Goal: Information Seeking & Learning: Learn about a topic

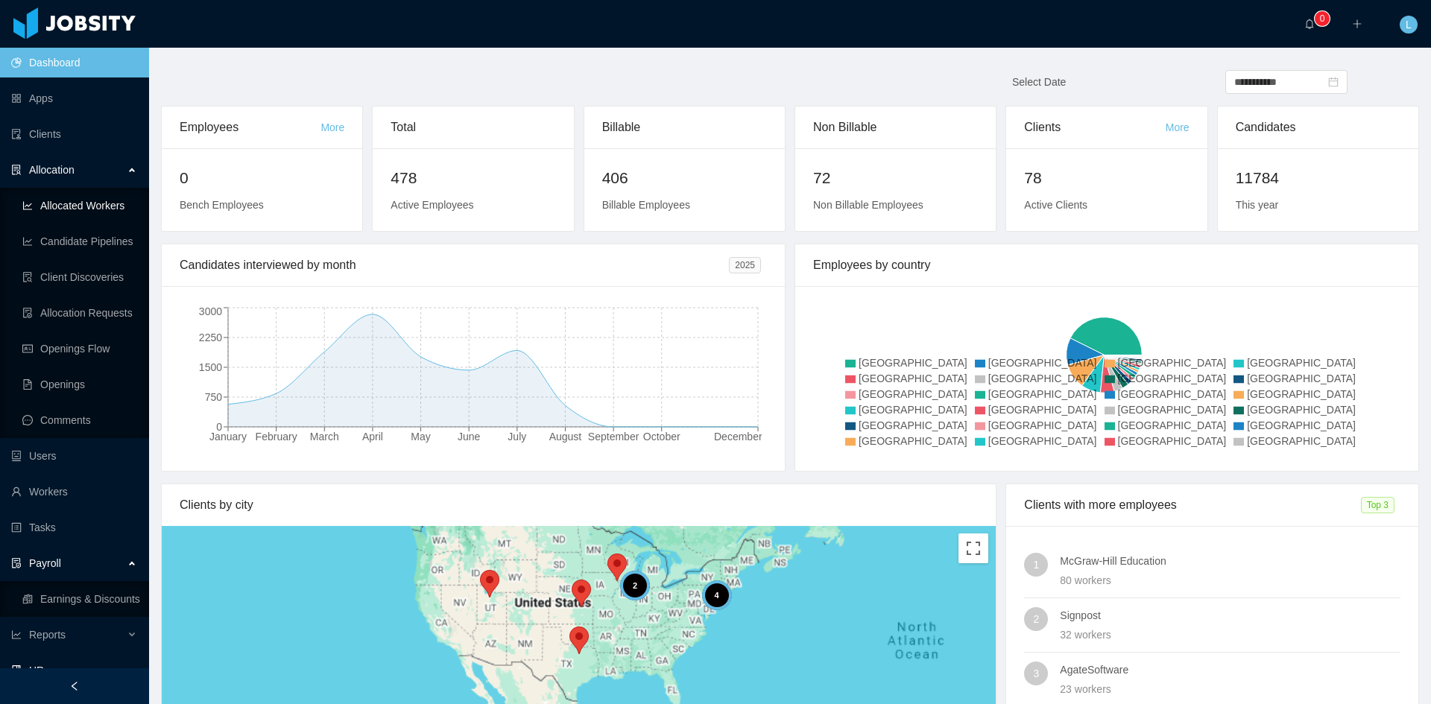
click at [81, 206] on link "Allocated Workers" at bounding box center [79, 206] width 115 height 30
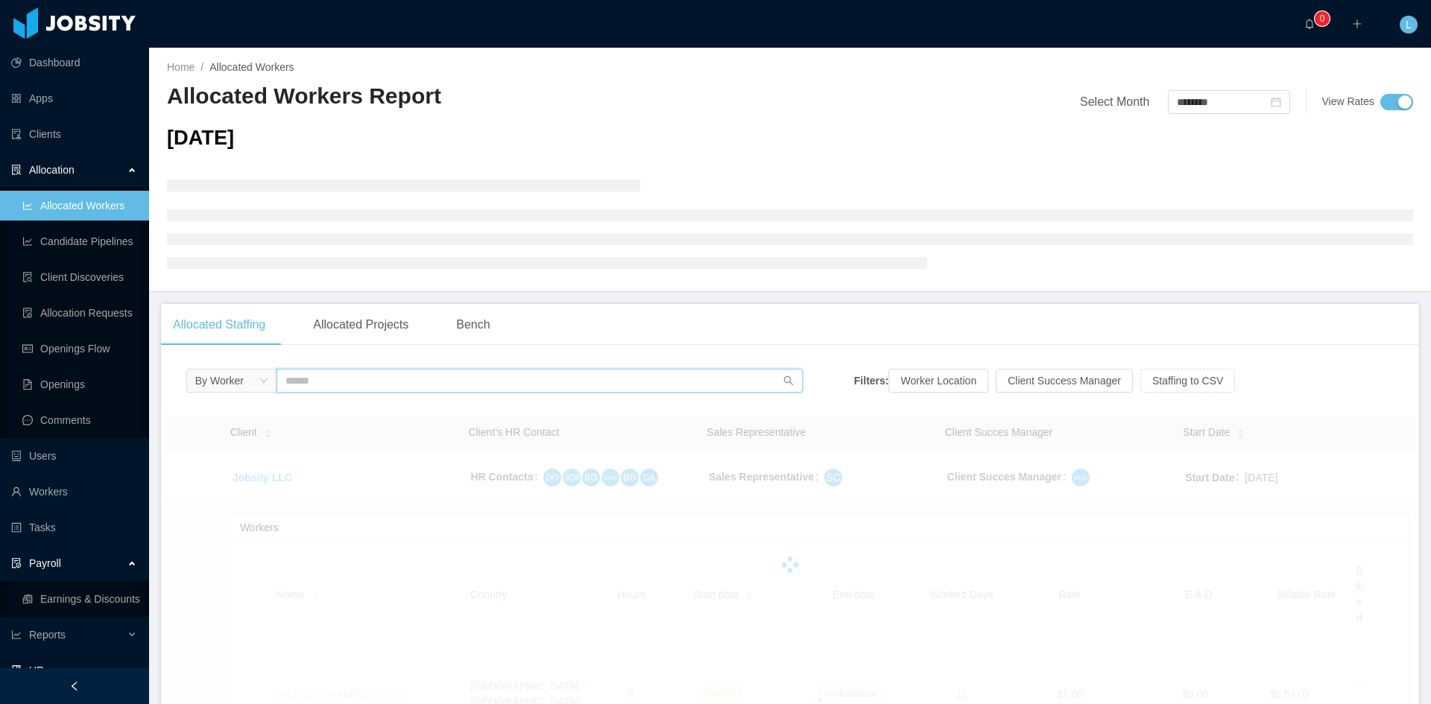
click at [395, 390] on input "text" at bounding box center [539, 381] width 526 height 24
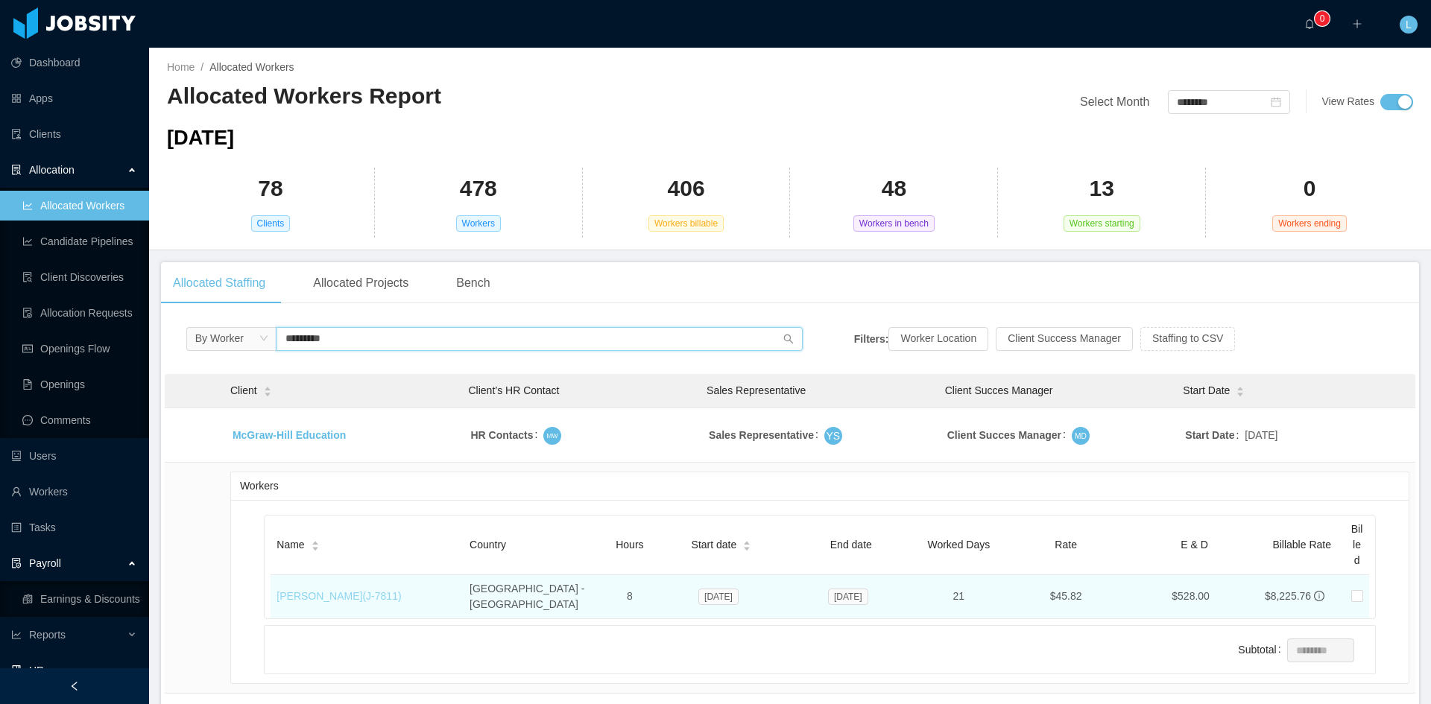
type input "*********"
click at [338, 590] on link "[PERSON_NAME] (J- 7811 )" at bounding box center [338, 596] width 124 height 12
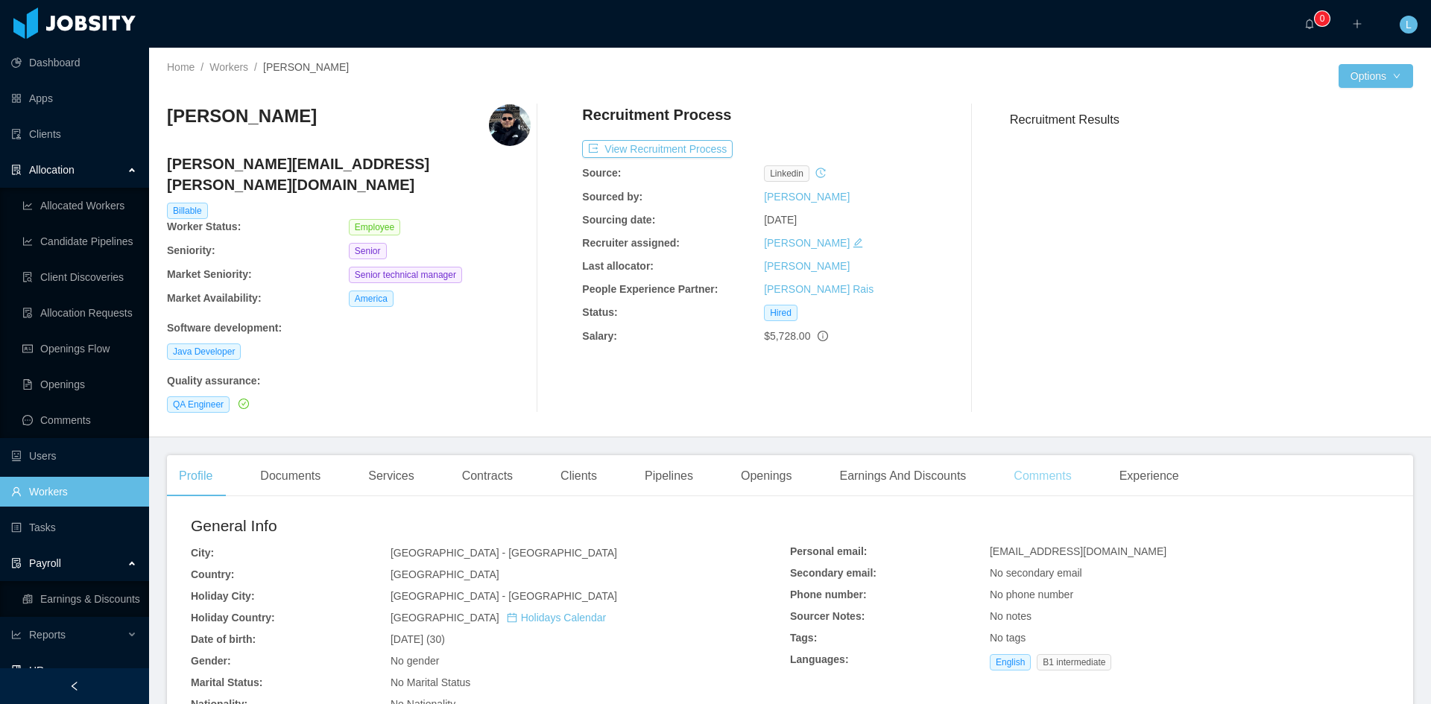
click at [1034, 455] on div "Comments" at bounding box center [1041, 476] width 81 height 42
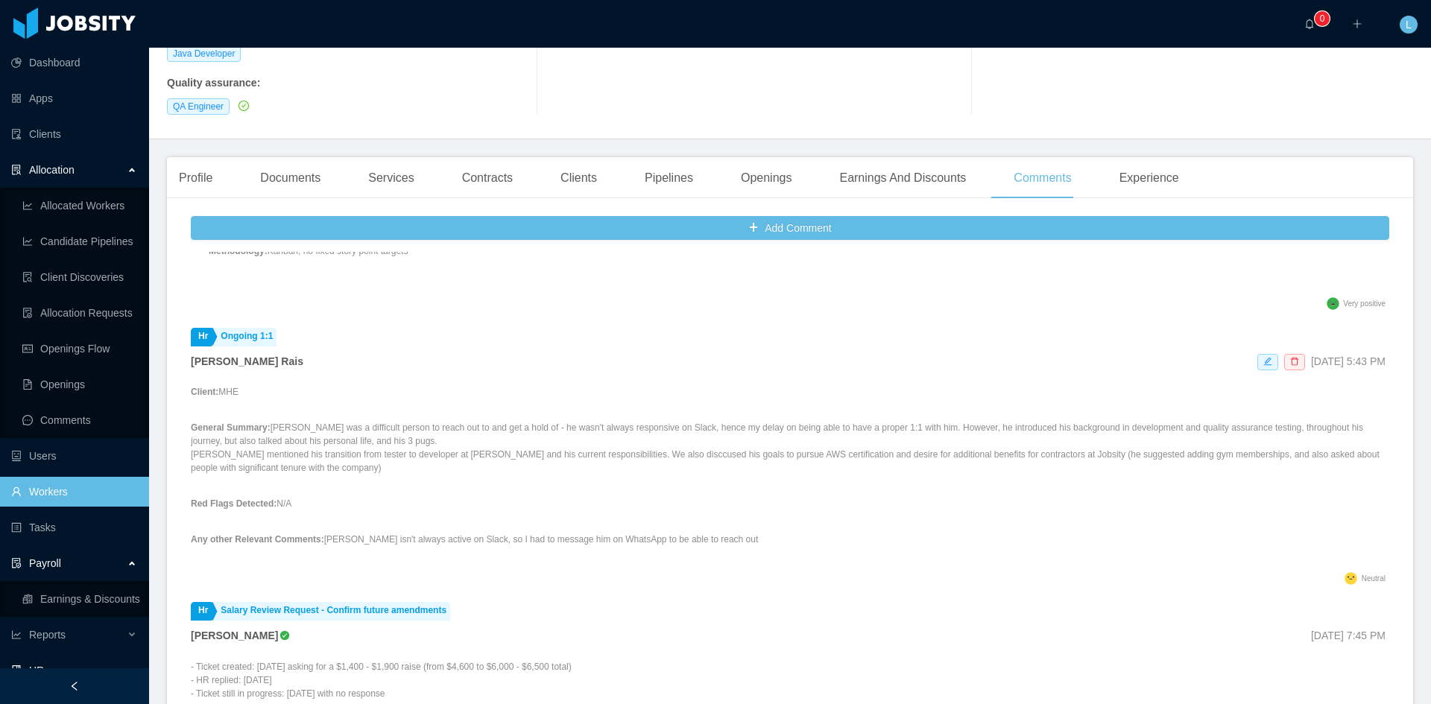
scroll to position [75, 0]
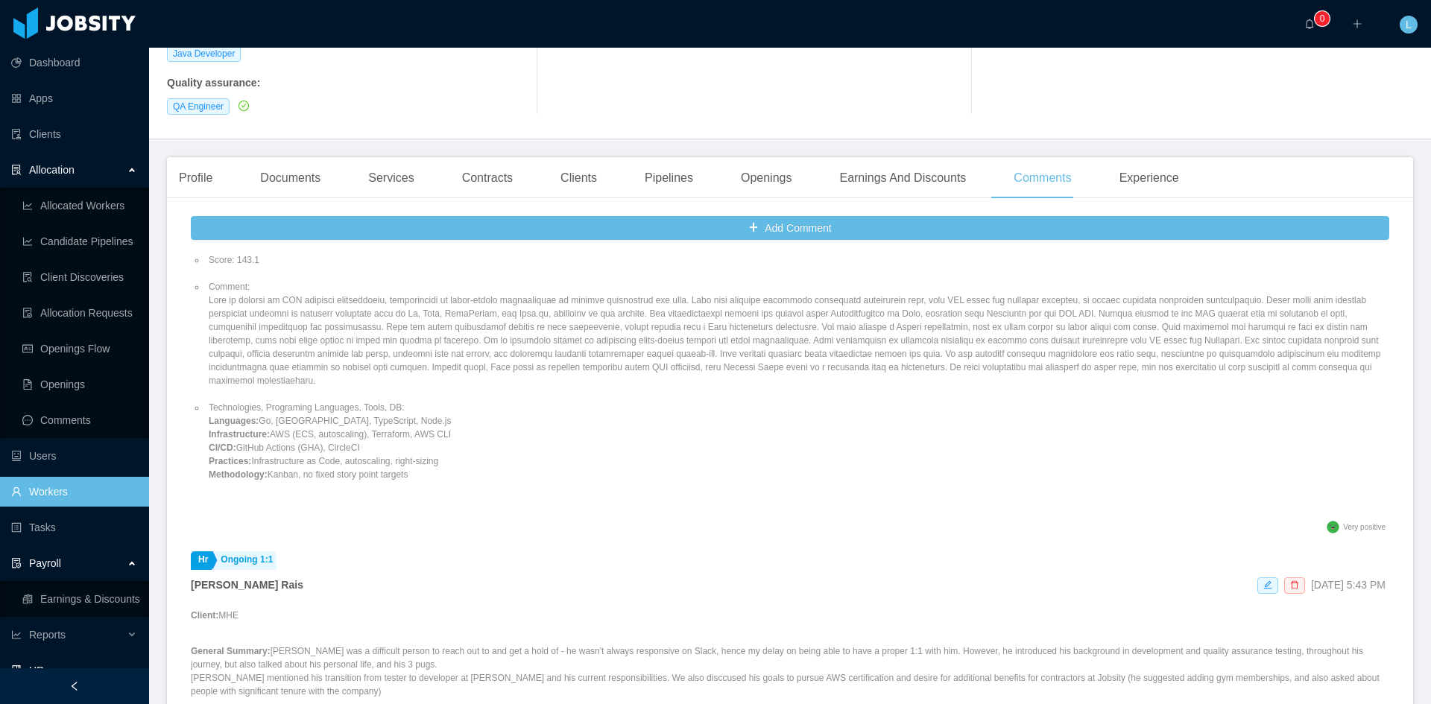
click at [539, 157] on div "Profile Documents Services Contracts Clients Pipelines Openings Earnings And Di…" at bounding box center [679, 178] width 1024 height 42
click at [589, 161] on div "Clients" at bounding box center [578, 178] width 60 height 42
